Goal: Information Seeking & Learning: Learn about a topic

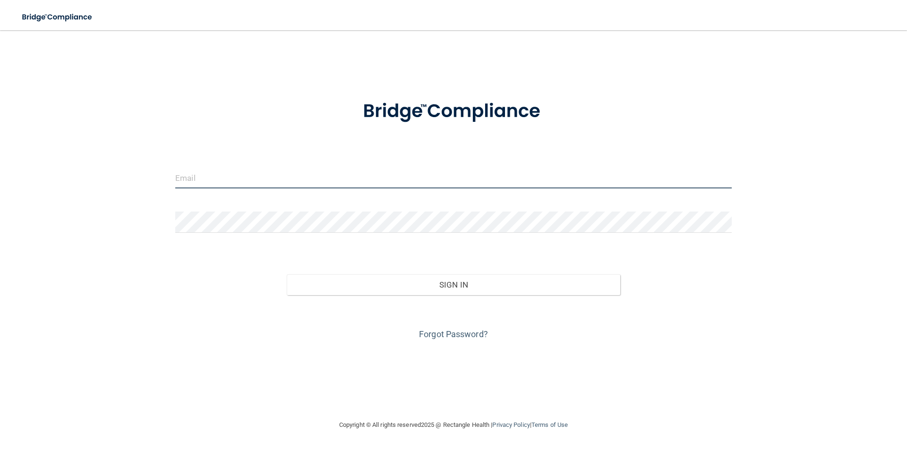
drag, startPoint x: 249, startPoint y: 185, endPoint x: 247, endPoint y: 179, distance: 5.5
click at [248, 185] on input "email" at bounding box center [453, 177] width 556 height 21
type input "[PERSON_NAME][EMAIL_ADDRESS][DOMAIN_NAME]"
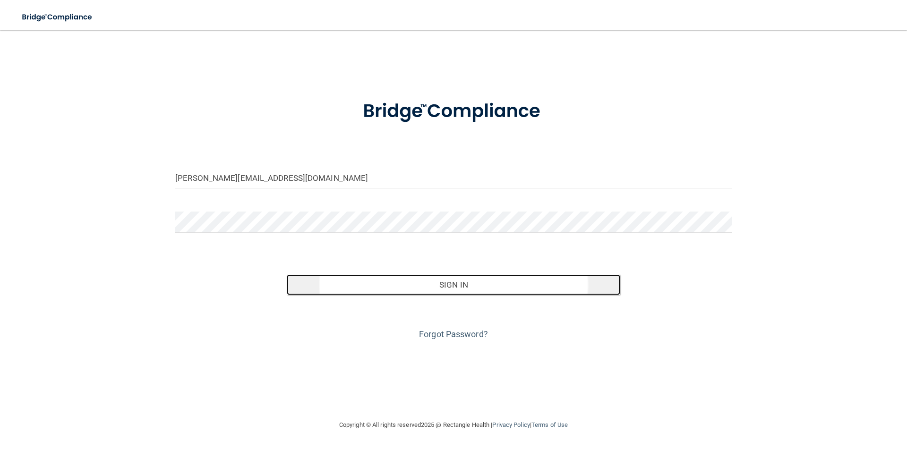
click at [450, 295] on button "Sign In" at bounding box center [454, 284] width 334 height 21
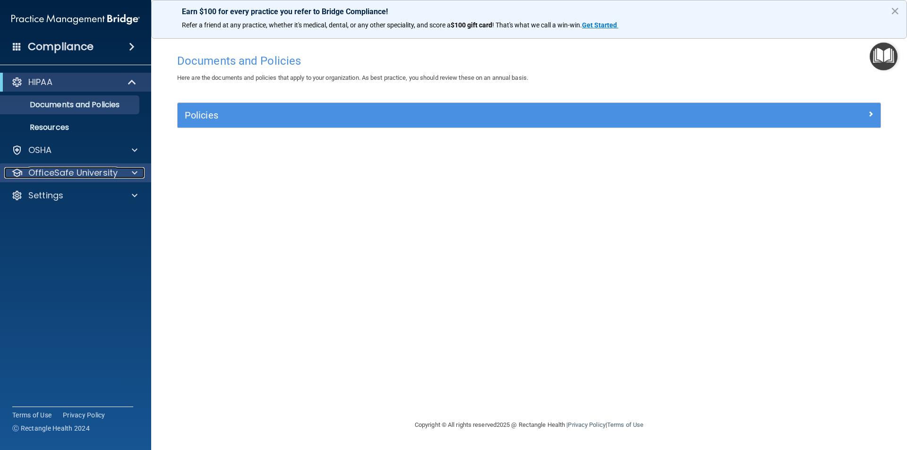
click at [129, 170] on div at bounding box center [133, 172] width 24 height 11
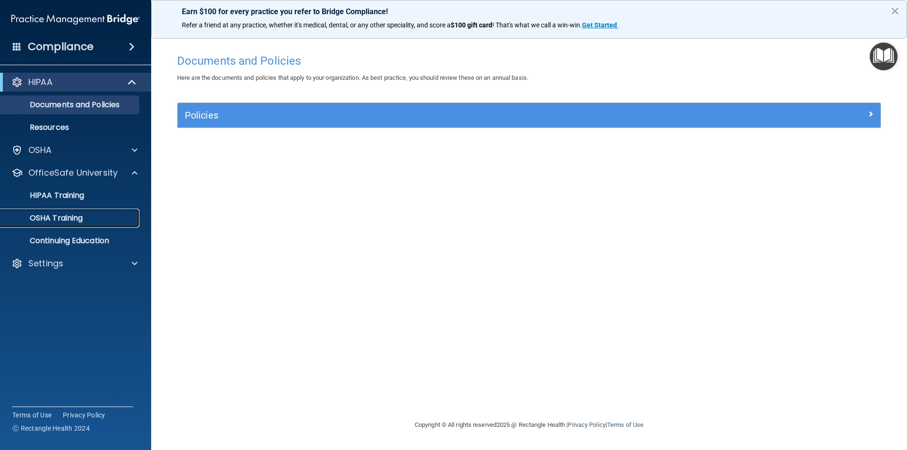
click at [76, 220] on p "OSHA Training" at bounding box center [44, 217] width 77 height 9
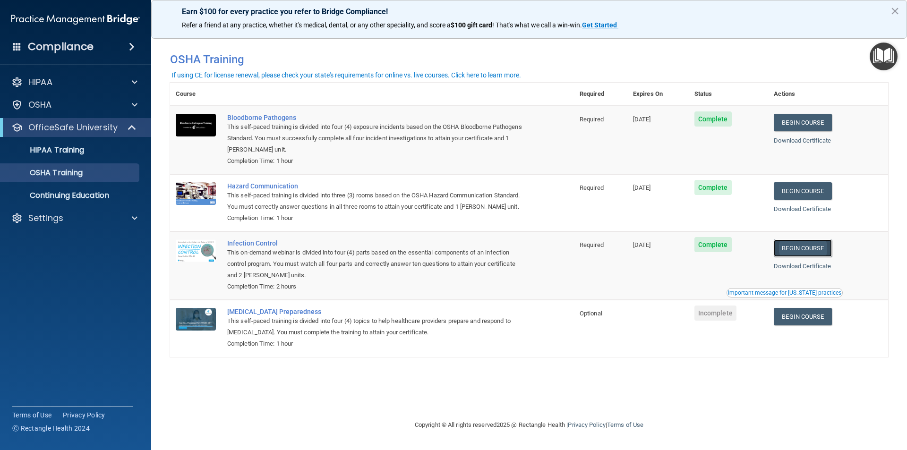
click at [804, 248] on link "Begin Course" at bounding box center [803, 247] width 58 height 17
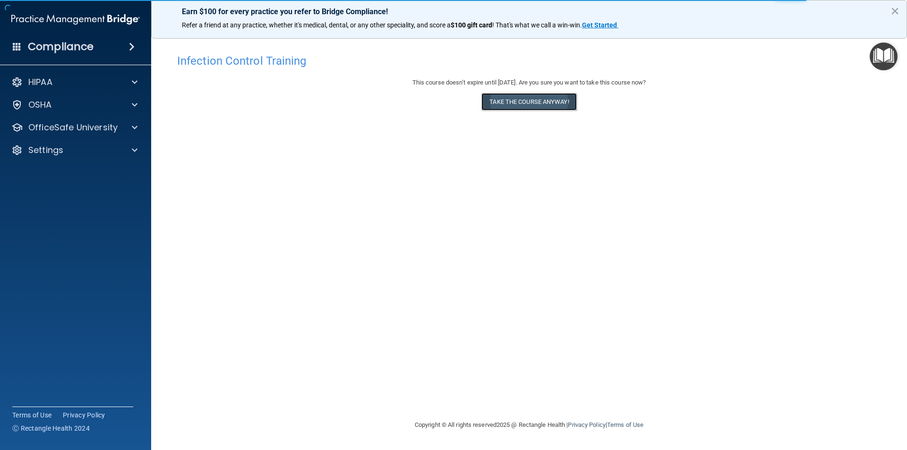
click at [524, 103] on button "Take the course anyway!" at bounding box center [528, 101] width 95 height 17
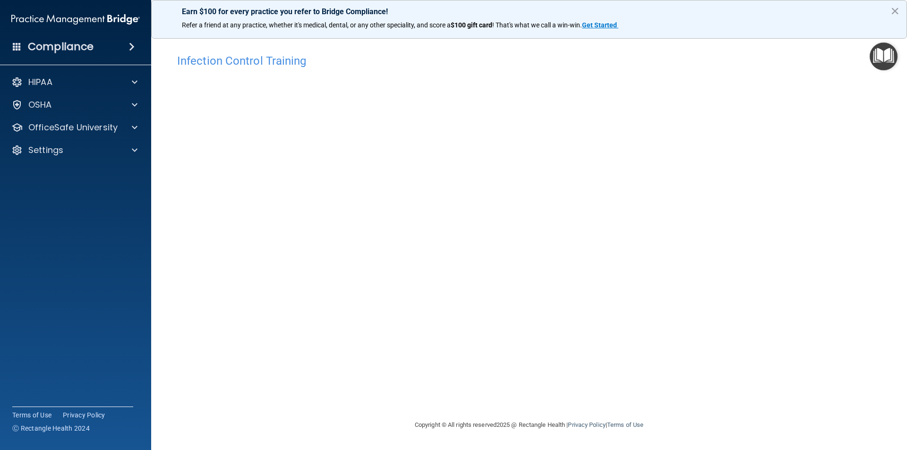
click at [759, 149] on div "Infection Control Training This course doesn’t expire until 11/15/2025. Are you…" at bounding box center [529, 234] width 718 height 370
